Goal: Entertainment & Leisure: Consume media (video, audio)

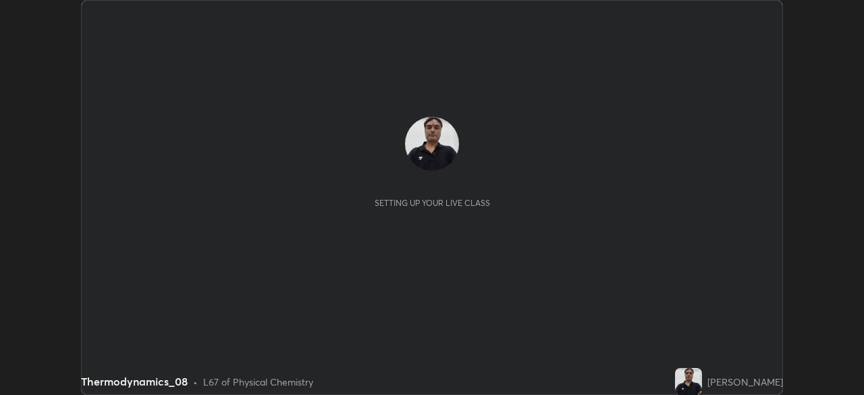
scroll to position [395, 864]
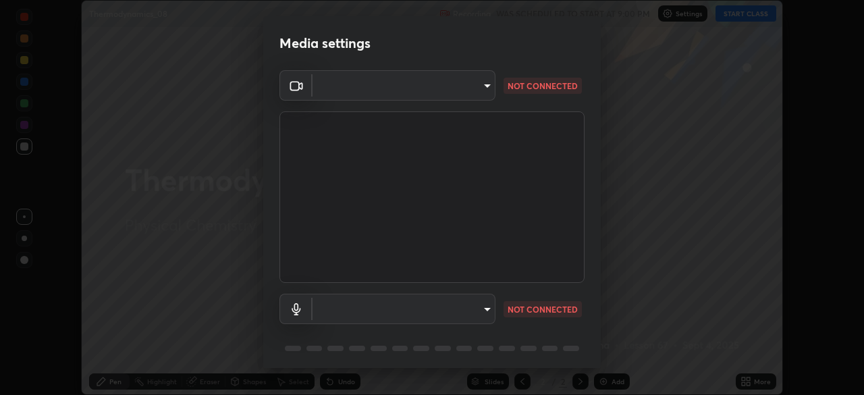
type input "d64d47ec9df49bf16df3be139c80778ada659e70263b5e9972ae33db9fa5459d"
type input "51a22c1431b769a8bb8d408626adf62a2672edeebd2159a8188921bb0d946e59"
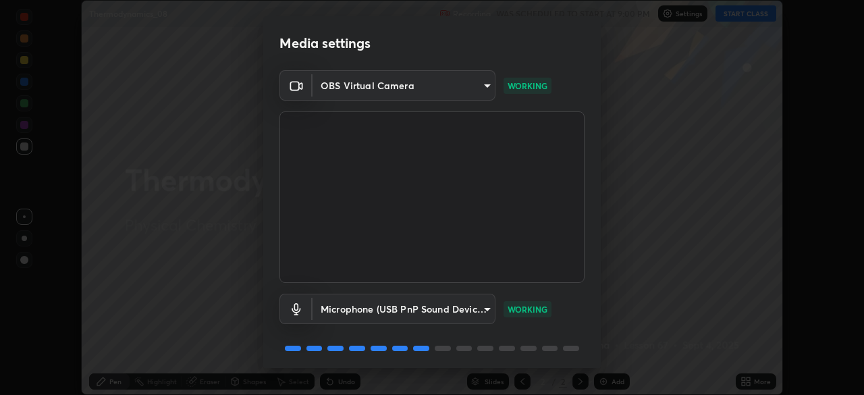
scroll to position [48, 0]
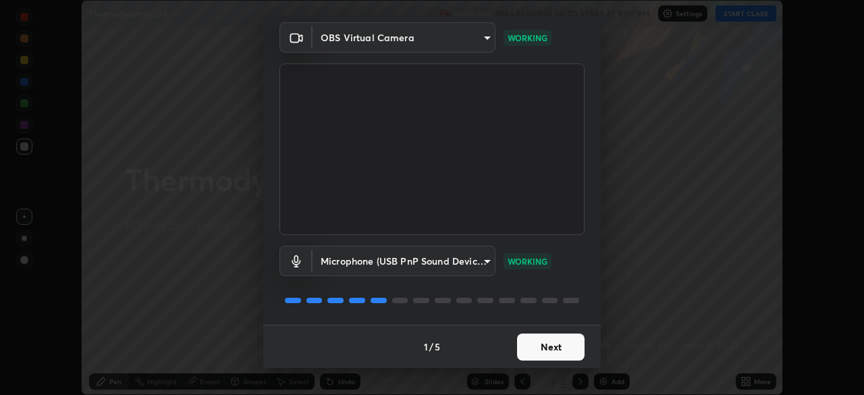
click at [544, 344] on button "Next" at bounding box center [550, 346] width 67 height 27
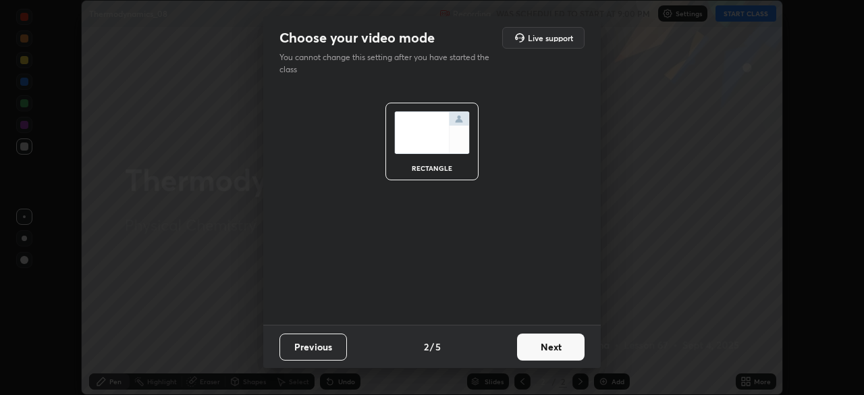
scroll to position [0, 0]
click at [544, 344] on button "Next" at bounding box center [550, 346] width 67 height 27
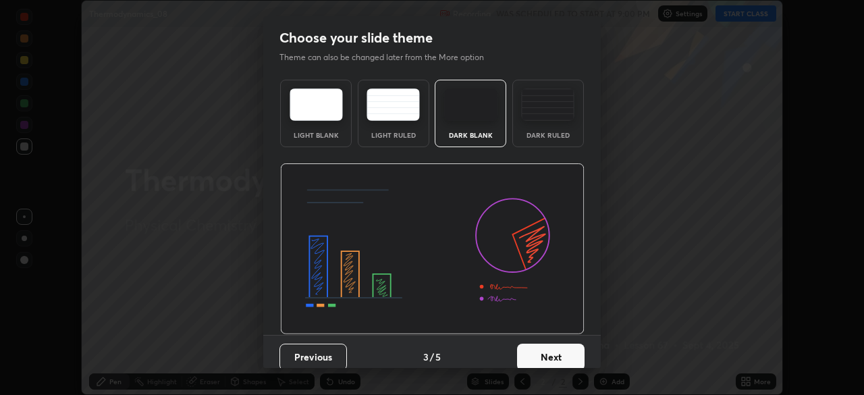
click at [544, 346] on button "Next" at bounding box center [550, 356] width 67 height 27
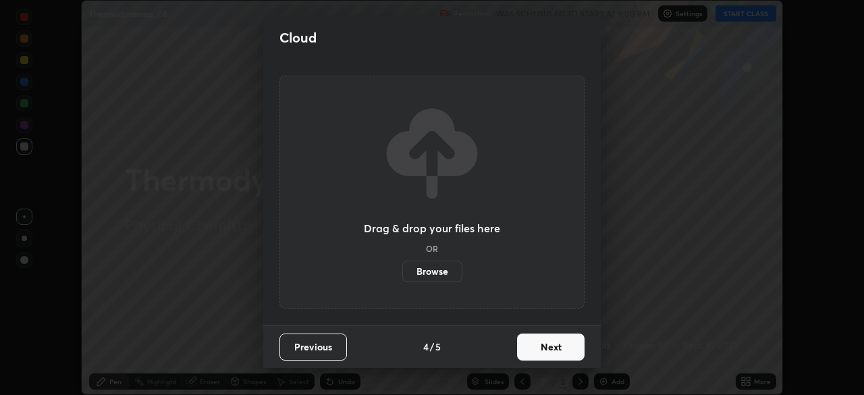
click at [543, 351] on button "Next" at bounding box center [550, 346] width 67 height 27
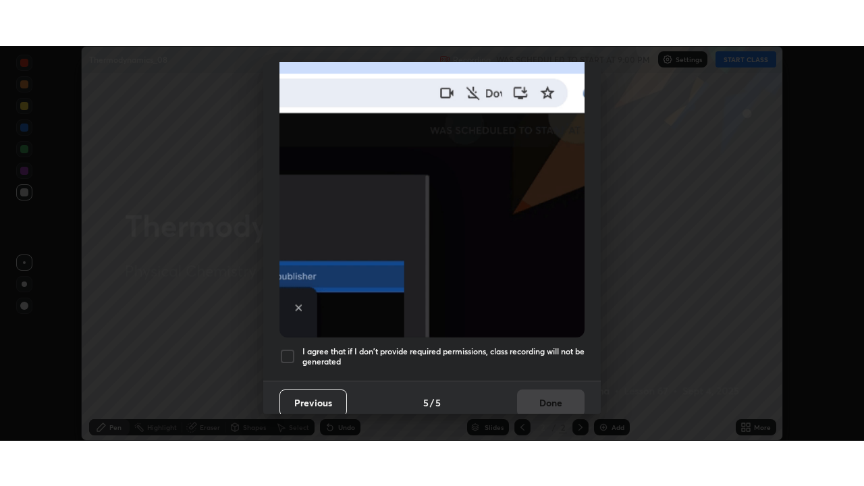
scroll to position [323, 0]
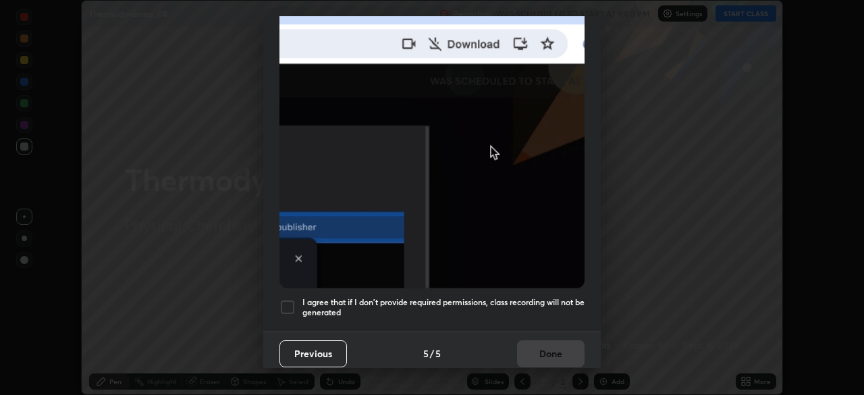
click at [289, 300] on div at bounding box center [287, 307] width 16 height 16
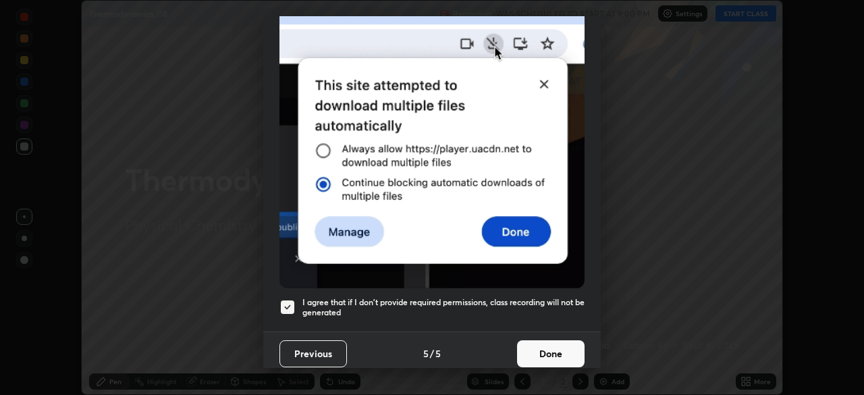
click at [532, 354] on button "Done" at bounding box center [550, 353] width 67 height 27
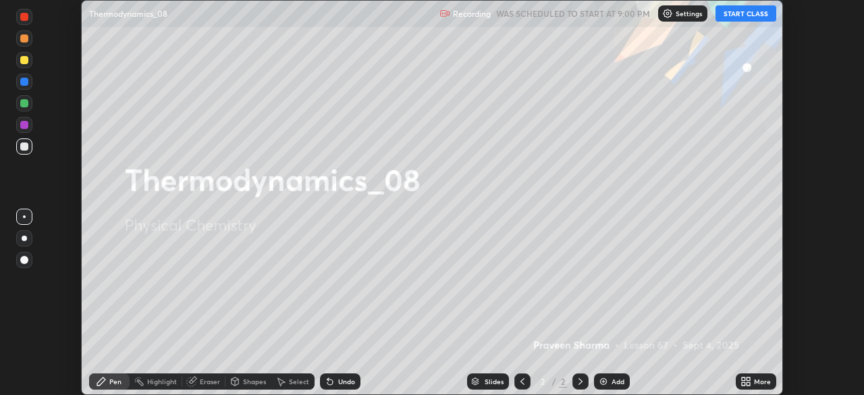
click at [743, 9] on button "START CLASS" at bounding box center [745, 13] width 61 height 16
click at [748, 384] on icon at bounding box center [747, 383] width 3 height 3
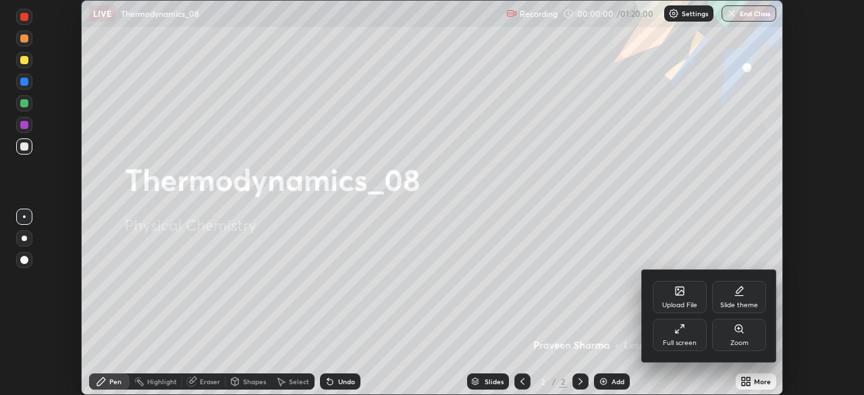
click at [677, 337] on div "Full screen" at bounding box center [679, 334] width 54 height 32
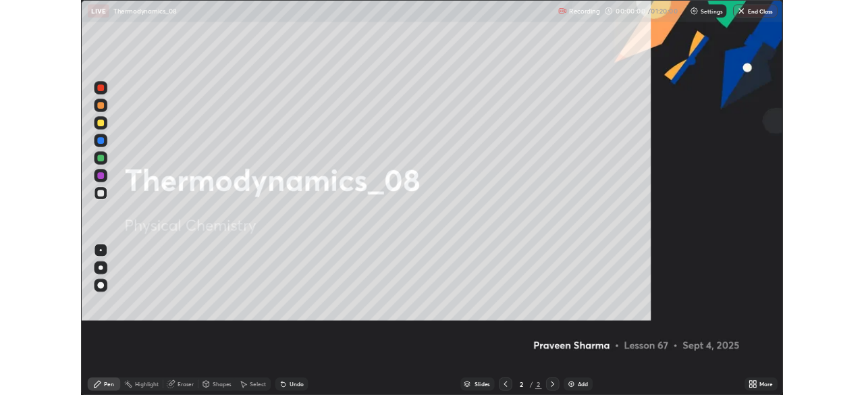
scroll to position [486, 864]
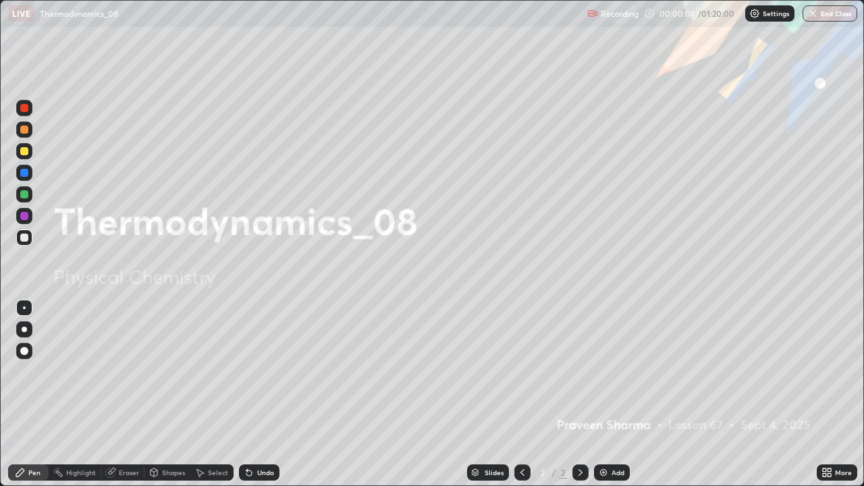
click at [605, 394] on img at bounding box center [603, 472] width 11 height 11
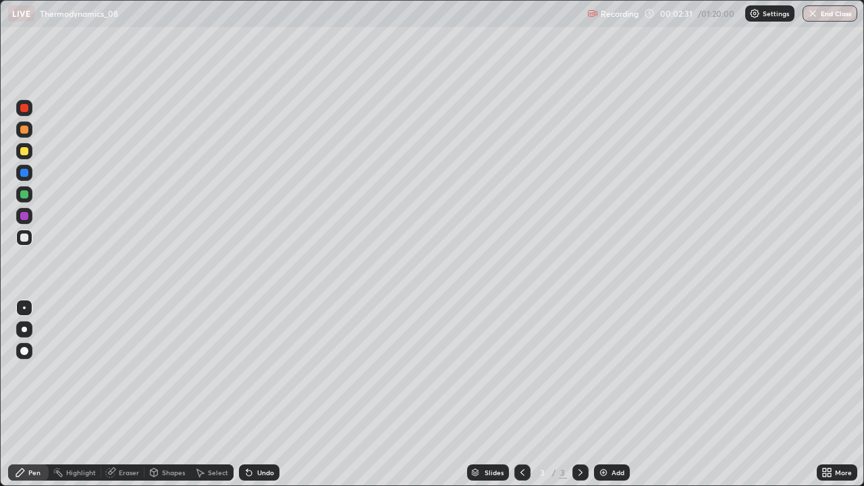
click at [252, 394] on icon at bounding box center [249, 472] width 11 height 11
click at [262, 394] on div "Undo" at bounding box center [265, 472] width 17 height 7
click at [598, 394] on img at bounding box center [603, 472] width 11 height 11
click at [266, 394] on div "Undo" at bounding box center [259, 472] width 40 height 16
click at [266, 394] on div "Undo" at bounding box center [265, 472] width 17 height 7
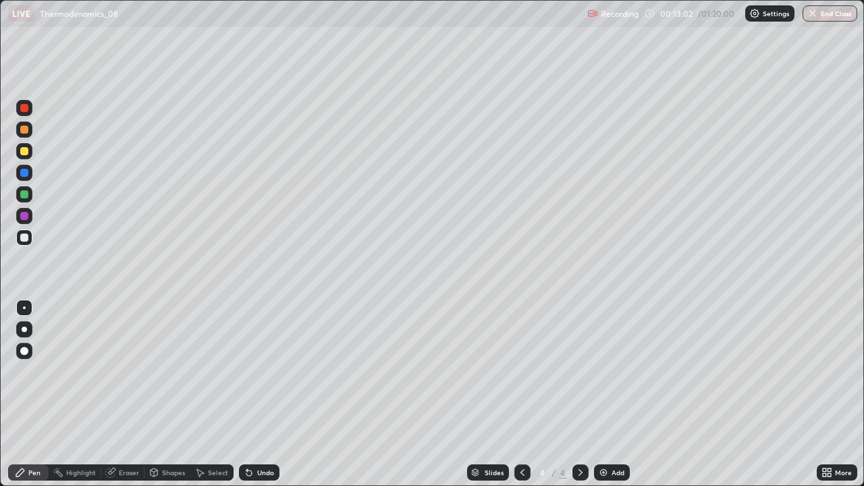
click at [270, 394] on div "Undo" at bounding box center [265, 472] width 17 height 7
click at [262, 394] on div "Undo" at bounding box center [265, 472] width 17 height 7
click at [260, 394] on div "Undo" at bounding box center [265, 472] width 17 height 7
click at [263, 394] on div "Undo" at bounding box center [265, 472] width 17 height 7
click at [248, 394] on icon at bounding box center [248, 472] width 5 height 5
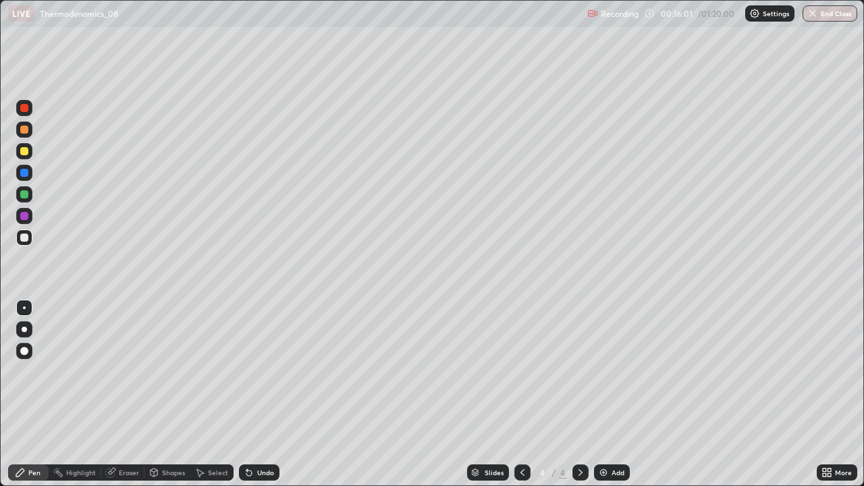
click at [600, 394] on img at bounding box center [603, 472] width 11 height 11
click at [270, 394] on div "Undo" at bounding box center [265, 472] width 17 height 7
click at [246, 394] on icon at bounding box center [246, 469] width 1 height 1
click at [23, 154] on div at bounding box center [24, 151] width 8 height 8
click at [246, 394] on icon at bounding box center [248, 472] width 5 height 5
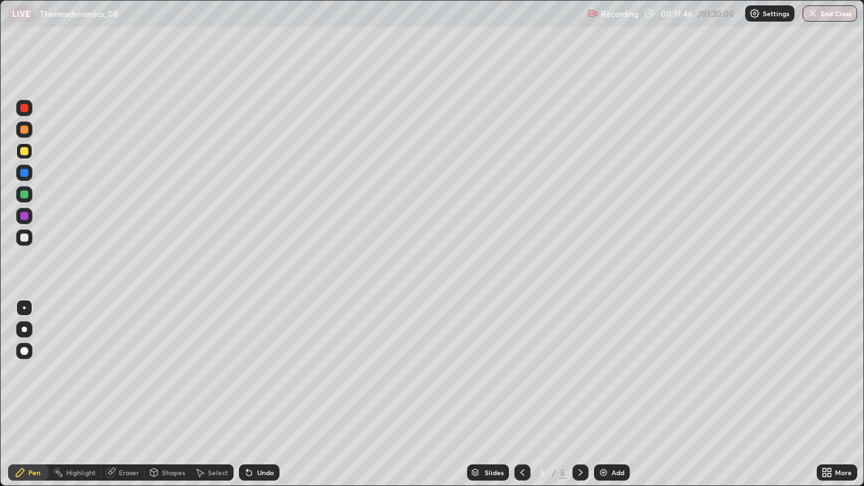
click at [248, 394] on icon at bounding box center [248, 472] width 5 height 5
click at [246, 394] on icon at bounding box center [249, 472] width 11 height 11
click at [246, 394] on icon at bounding box center [248, 472] width 5 height 5
click at [252, 394] on div "Undo" at bounding box center [259, 472] width 40 height 16
click at [249, 394] on icon at bounding box center [249, 472] width 11 height 11
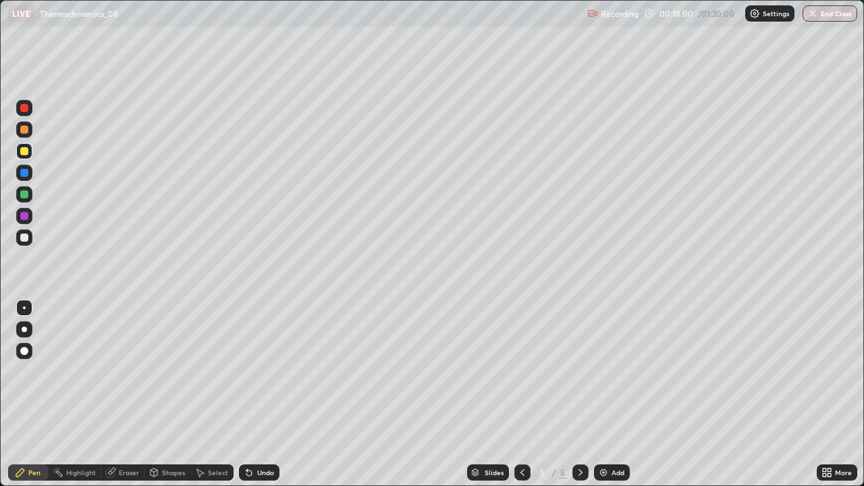
click at [251, 394] on icon at bounding box center [249, 472] width 11 height 11
click at [248, 394] on icon at bounding box center [249, 472] width 11 height 11
click at [250, 394] on icon at bounding box center [248, 472] width 5 height 5
click at [251, 394] on icon at bounding box center [249, 472] width 11 height 11
click at [252, 394] on div "Undo" at bounding box center [259, 472] width 40 height 16
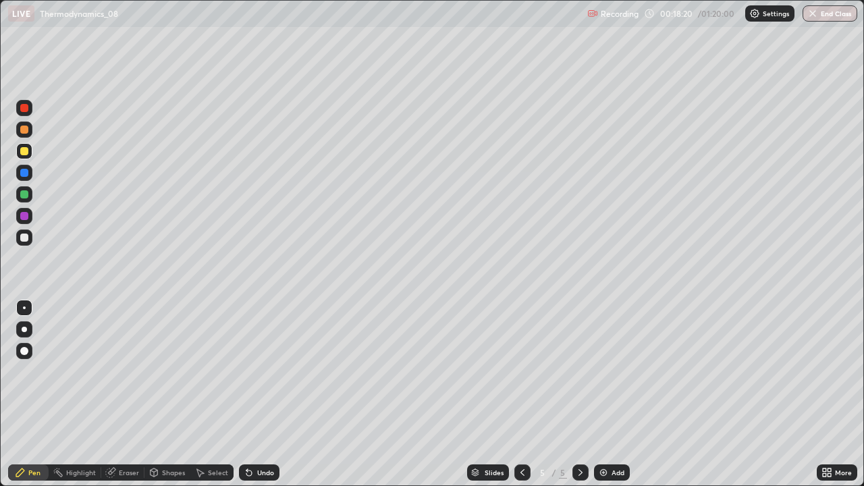
click at [32, 193] on div at bounding box center [24, 194] width 16 height 16
click at [269, 394] on div "Undo" at bounding box center [265, 472] width 17 height 7
click at [26, 237] on div at bounding box center [24, 237] width 8 height 8
click at [267, 394] on div "Undo" at bounding box center [265, 472] width 17 height 7
click at [252, 394] on div "Undo" at bounding box center [259, 472] width 40 height 16
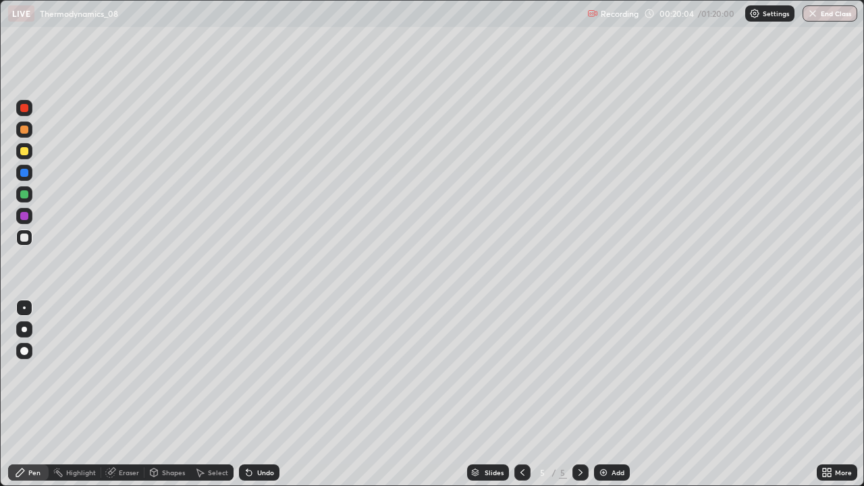
click at [25, 172] on div at bounding box center [24, 173] width 8 height 8
click at [602, 394] on img at bounding box center [603, 472] width 11 height 11
click at [522, 394] on icon at bounding box center [522, 472] width 11 height 11
click at [579, 394] on icon at bounding box center [580, 472] width 4 height 7
click at [25, 235] on div at bounding box center [24, 237] width 8 height 8
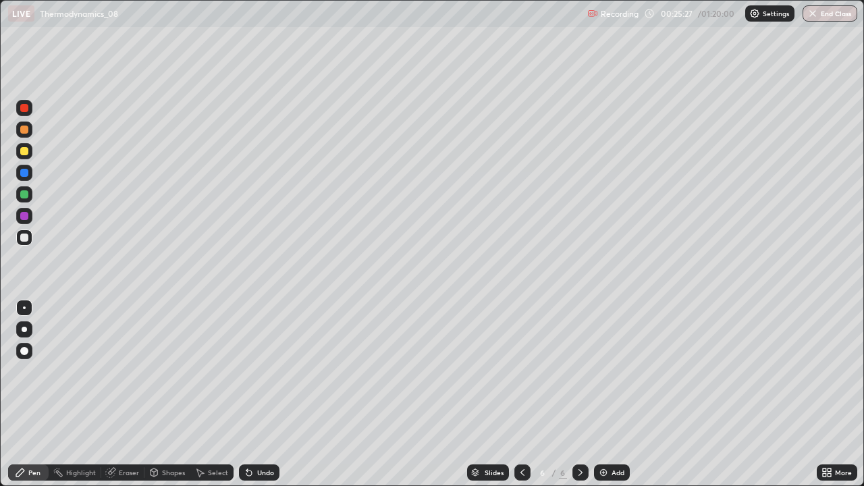
click at [257, 394] on div "Undo" at bounding box center [265, 472] width 17 height 7
click at [129, 394] on div "Eraser" at bounding box center [129, 472] width 20 height 7
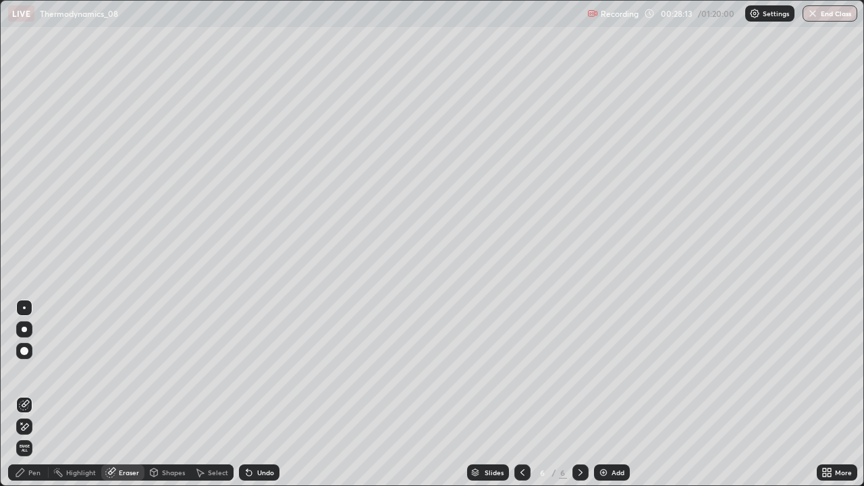
click at [39, 394] on div "Pen" at bounding box center [34, 472] width 12 height 7
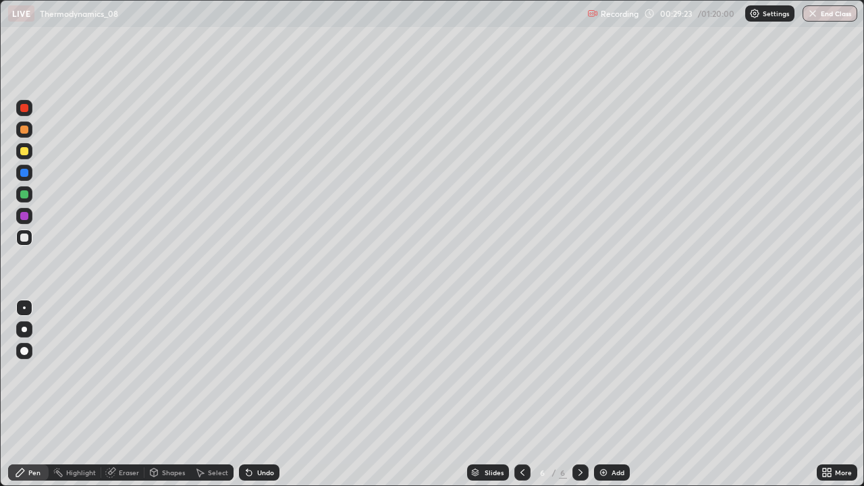
click at [261, 394] on div "Undo" at bounding box center [265, 472] width 17 height 7
click at [263, 394] on div "Undo" at bounding box center [265, 472] width 17 height 7
click at [265, 394] on div "Undo" at bounding box center [265, 472] width 17 height 7
click at [267, 394] on div "Undo" at bounding box center [259, 472] width 40 height 16
click at [265, 394] on div "Undo" at bounding box center [259, 472] width 40 height 16
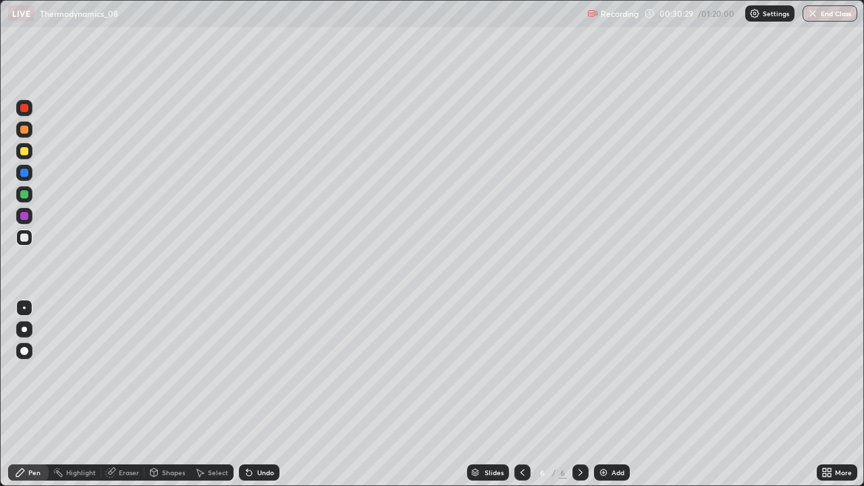
click at [115, 394] on div "Eraser" at bounding box center [122, 472] width 43 height 16
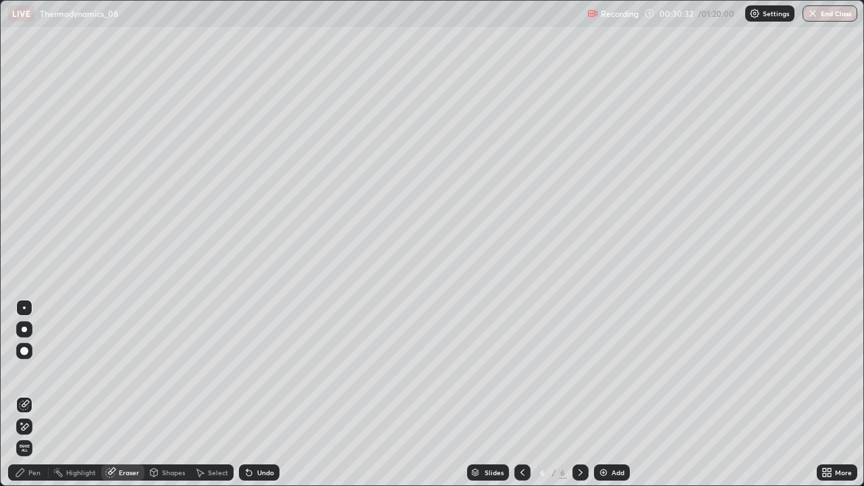
click at [35, 394] on div "Pen" at bounding box center [34, 472] width 12 height 7
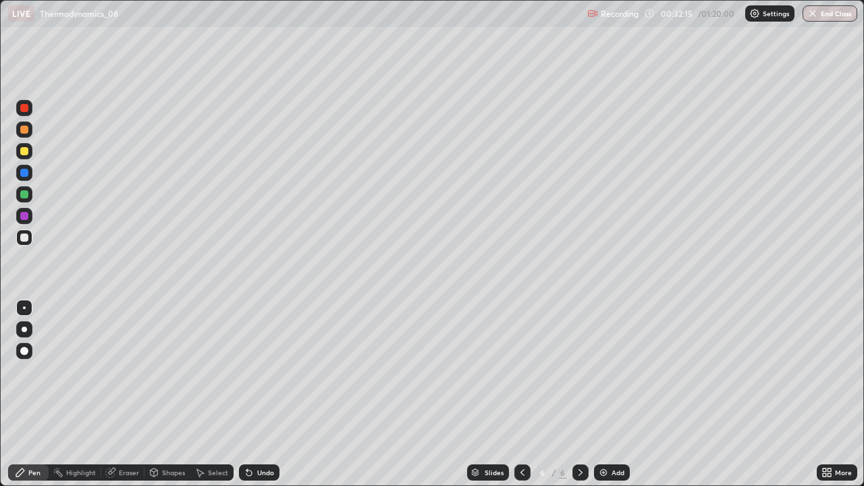
click at [264, 394] on div "Undo" at bounding box center [265, 472] width 17 height 7
click at [604, 394] on img at bounding box center [603, 472] width 11 height 11
click at [260, 394] on div "Undo" at bounding box center [265, 472] width 17 height 7
click at [604, 394] on img at bounding box center [603, 472] width 11 height 11
click at [598, 394] on img at bounding box center [603, 472] width 11 height 11
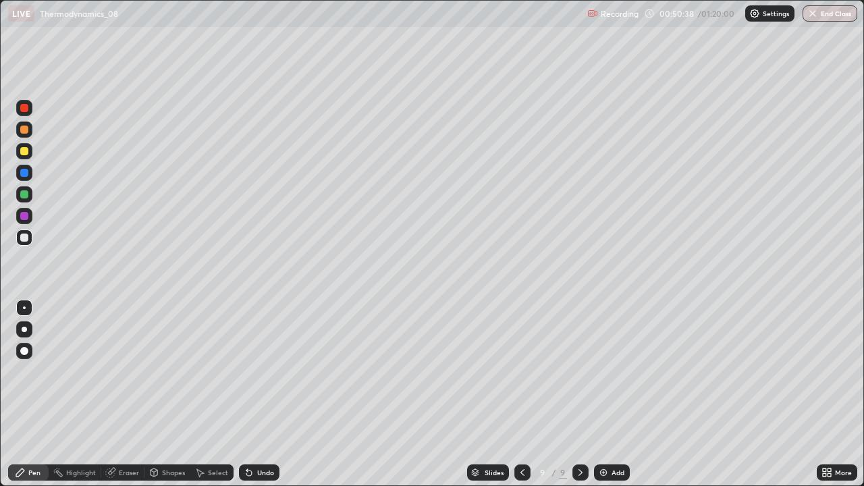
click at [260, 394] on div "Undo" at bounding box center [259, 472] width 40 height 16
click at [258, 394] on div "Undo" at bounding box center [259, 472] width 40 height 16
click at [257, 394] on div "Undo" at bounding box center [265, 472] width 17 height 7
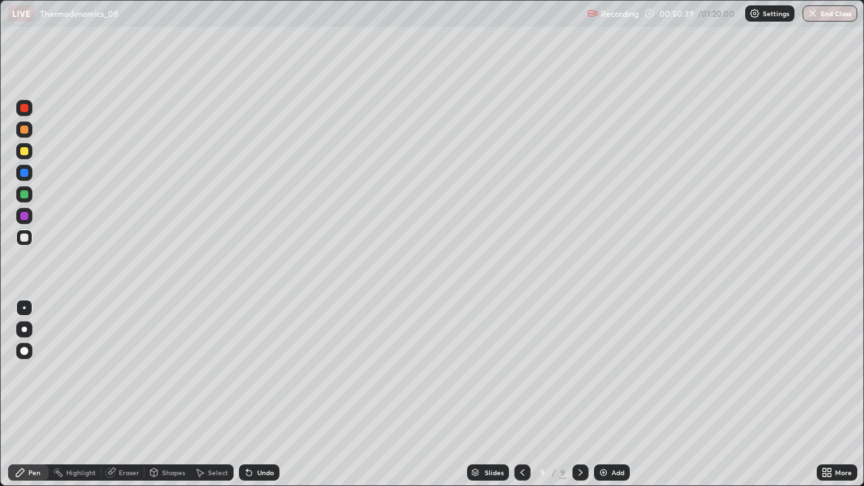
click at [257, 394] on div "Undo" at bounding box center [265, 472] width 17 height 7
click at [256, 394] on div "Undo" at bounding box center [259, 472] width 40 height 16
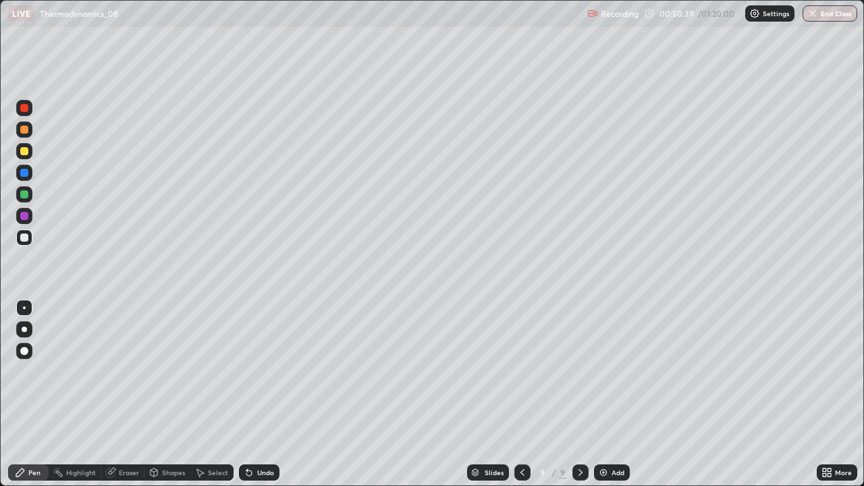
click at [256, 394] on div "Undo" at bounding box center [259, 472] width 40 height 16
click at [257, 394] on div "Undo" at bounding box center [259, 472] width 40 height 16
click at [258, 394] on div "Undo" at bounding box center [259, 472] width 40 height 16
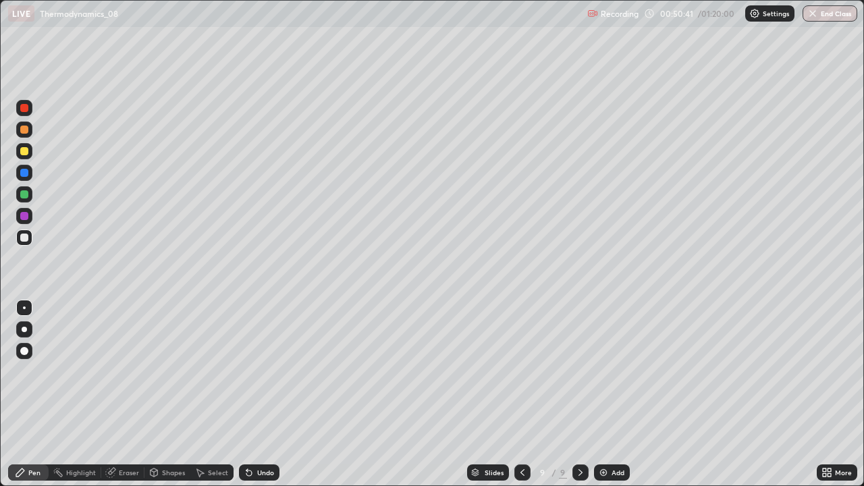
click at [259, 394] on div "Undo" at bounding box center [259, 472] width 40 height 16
click at [258, 394] on div "Undo" at bounding box center [265, 472] width 17 height 7
click at [257, 394] on div "Undo" at bounding box center [265, 472] width 17 height 7
click at [121, 394] on div "Eraser" at bounding box center [129, 472] width 20 height 7
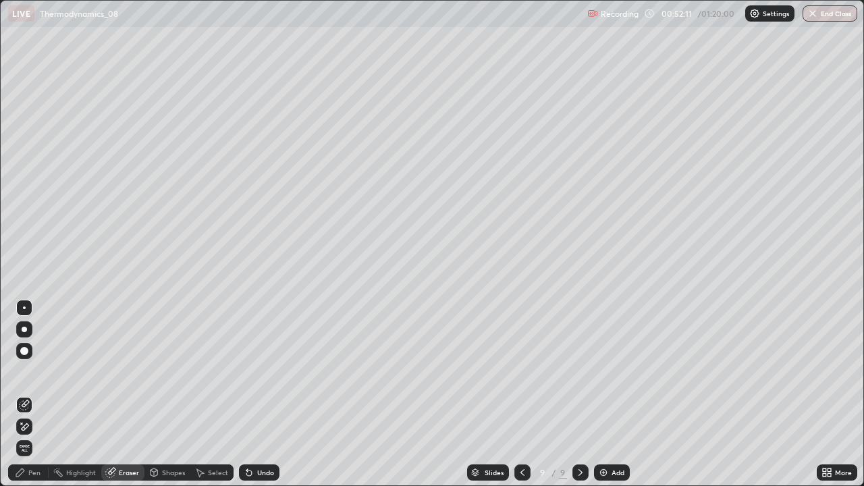
click at [22, 394] on icon at bounding box center [21, 422] width 1 height 1
click at [24, 394] on icon at bounding box center [20, 472] width 11 height 11
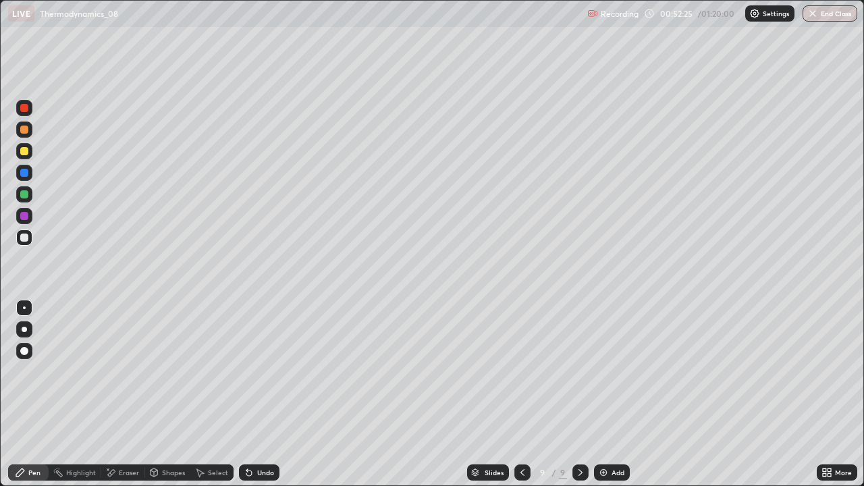
click at [24, 155] on div at bounding box center [24, 151] width 8 height 8
click at [603, 394] on img at bounding box center [603, 472] width 11 height 11
click at [260, 394] on div "Undo" at bounding box center [265, 472] width 17 height 7
click at [262, 394] on div "Undo" at bounding box center [259, 472] width 40 height 16
click at [24, 235] on div at bounding box center [24, 237] width 8 height 8
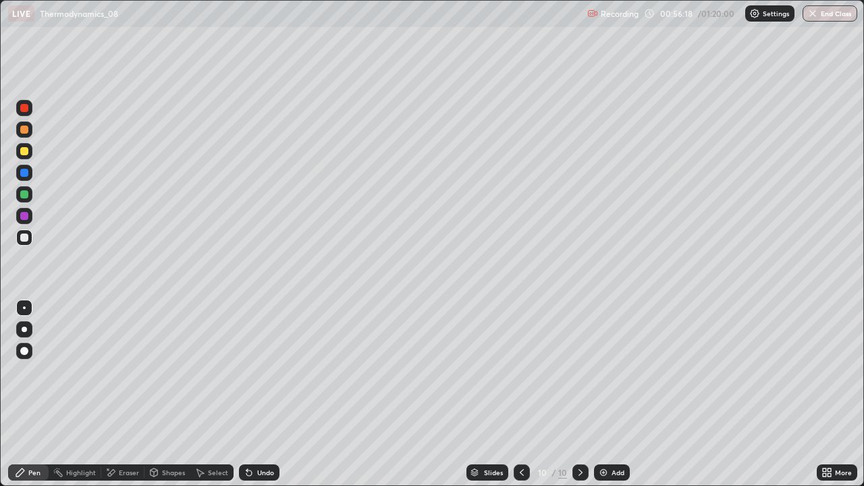
click at [119, 394] on div "Eraser" at bounding box center [129, 472] width 20 height 7
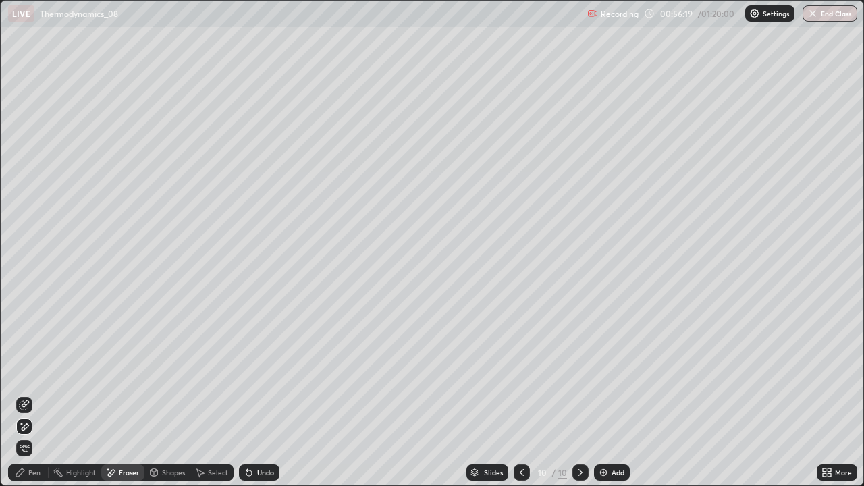
click at [27, 394] on icon at bounding box center [24, 404] width 11 height 11
click at [35, 394] on div "Pen" at bounding box center [34, 472] width 12 height 7
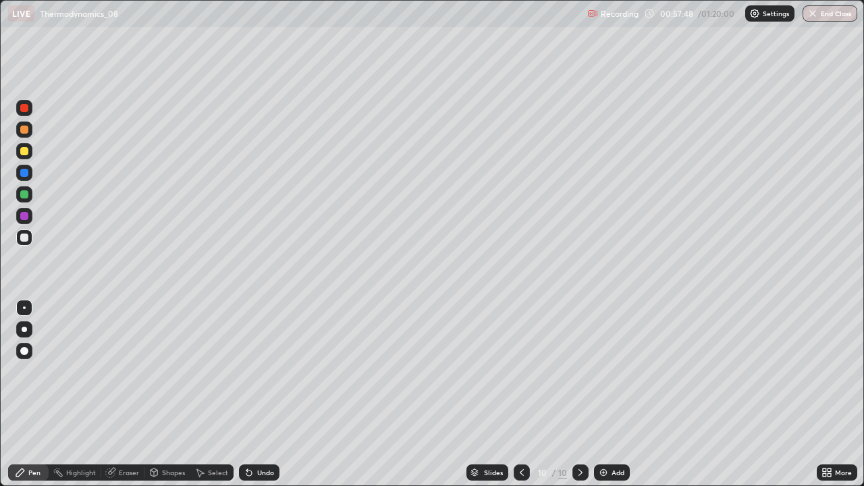
click at [246, 394] on icon at bounding box center [248, 472] width 5 height 5
click at [244, 394] on icon at bounding box center [249, 472] width 11 height 11
click at [240, 394] on div "Undo" at bounding box center [259, 472] width 40 height 16
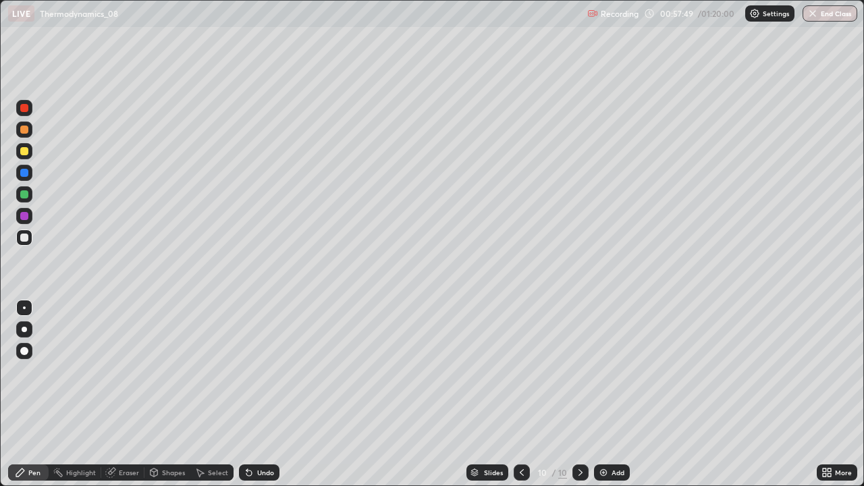
click at [240, 394] on div "Undo" at bounding box center [259, 472] width 40 height 16
click at [241, 394] on div "Undo" at bounding box center [259, 472] width 40 height 16
click at [239, 394] on div "Undo" at bounding box center [259, 472] width 40 height 16
click at [240, 394] on div "Undo" at bounding box center [259, 472] width 40 height 16
click at [229, 394] on div "Select" at bounding box center [211, 472] width 43 height 16
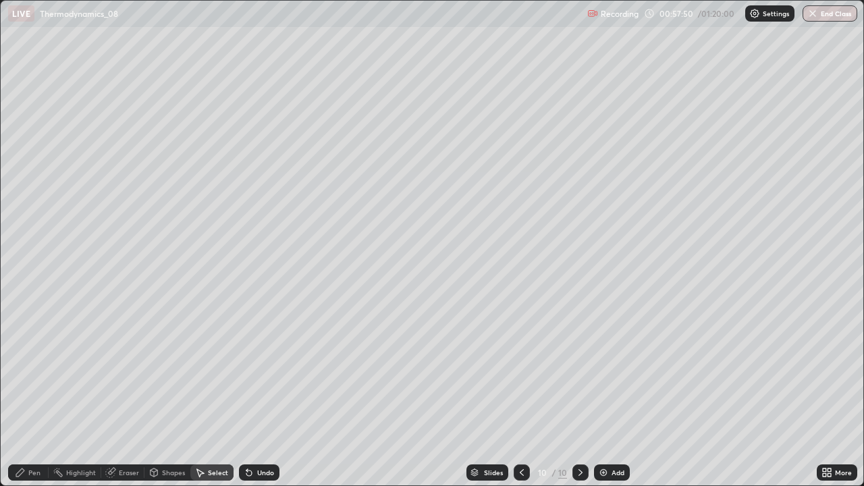
click at [229, 394] on div "Select" at bounding box center [211, 472] width 43 height 16
click at [602, 394] on img at bounding box center [603, 472] width 11 height 11
click at [63, 394] on icon at bounding box center [58, 472] width 11 height 11
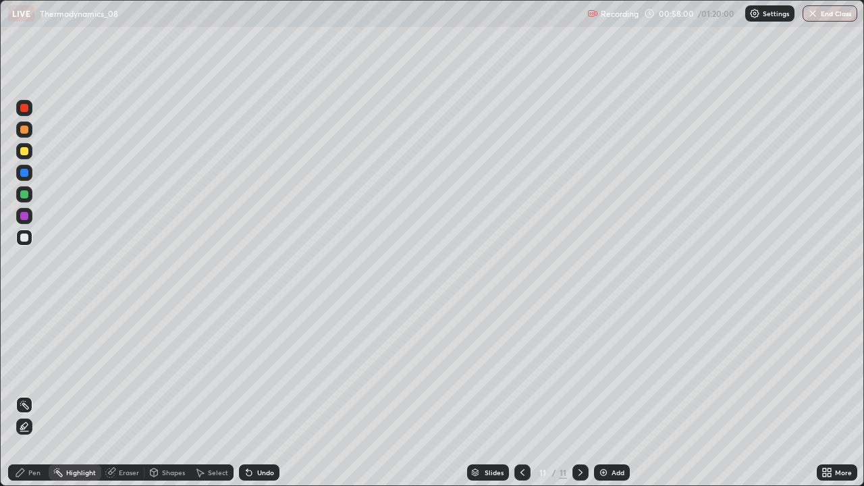
click at [36, 394] on div "Pen" at bounding box center [34, 472] width 12 height 7
click at [521, 394] on icon at bounding box center [522, 472] width 11 height 11
click at [578, 394] on icon at bounding box center [580, 472] width 4 height 7
click at [262, 394] on div "Undo" at bounding box center [265, 472] width 17 height 7
click at [825, 14] on button "End Class" at bounding box center [829, 13] width 55 height 16
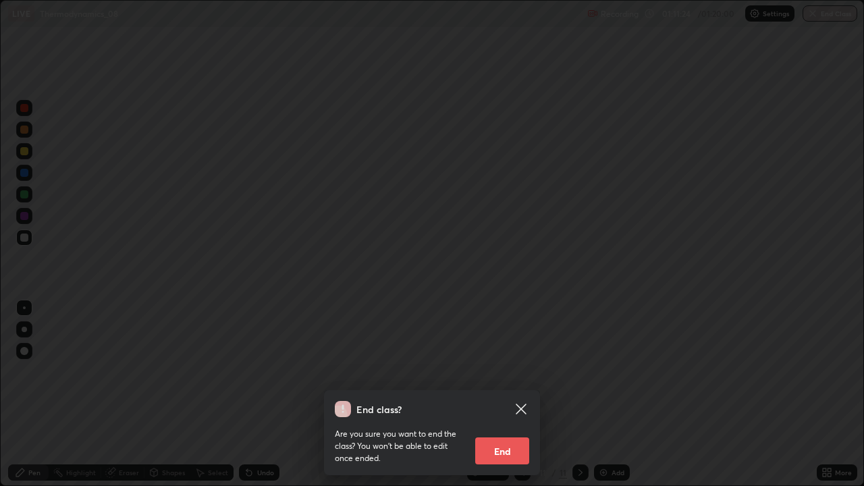
click at [508, 394] on button "End" at bounding box center [502, 450] width 54 height 27
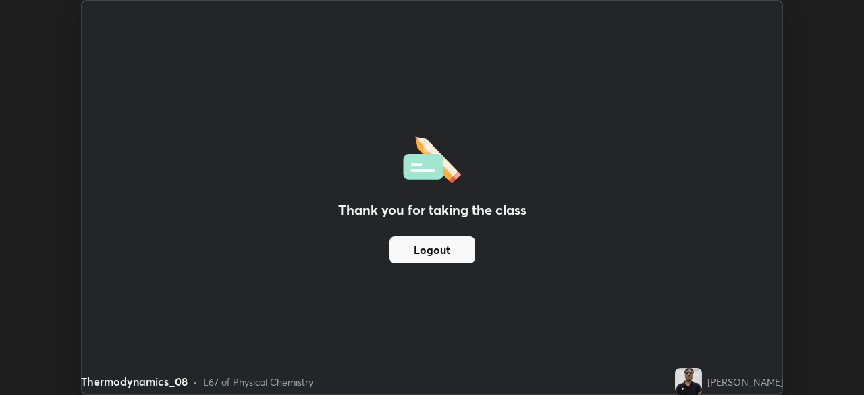
scroll to position [67075, 66606]
